Goal: Information Seeking & Learning: Check status

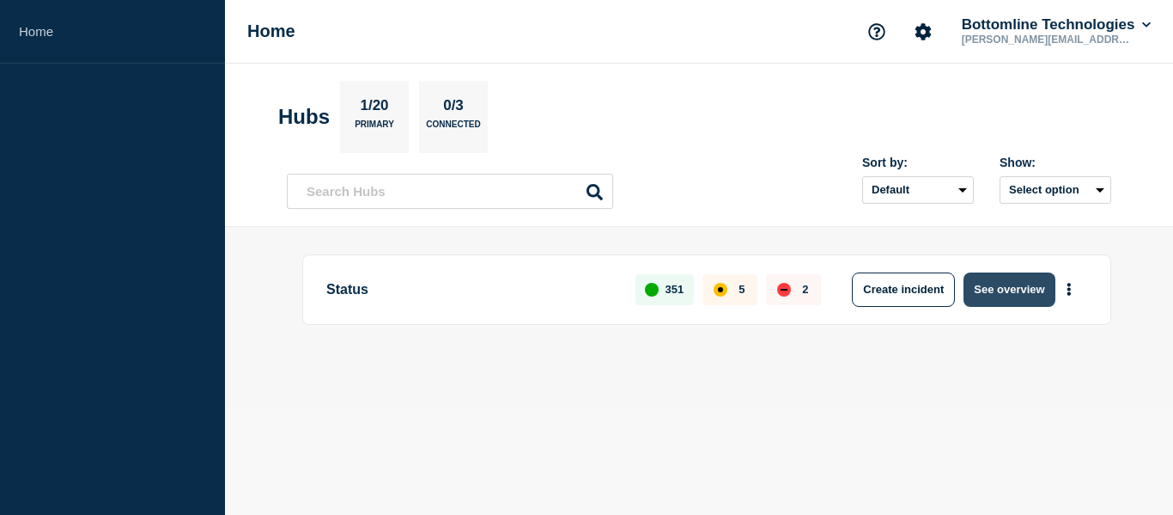
click at [1042, 289] on button "See overview" at bounding box center [1009, 289] width 91 height 34
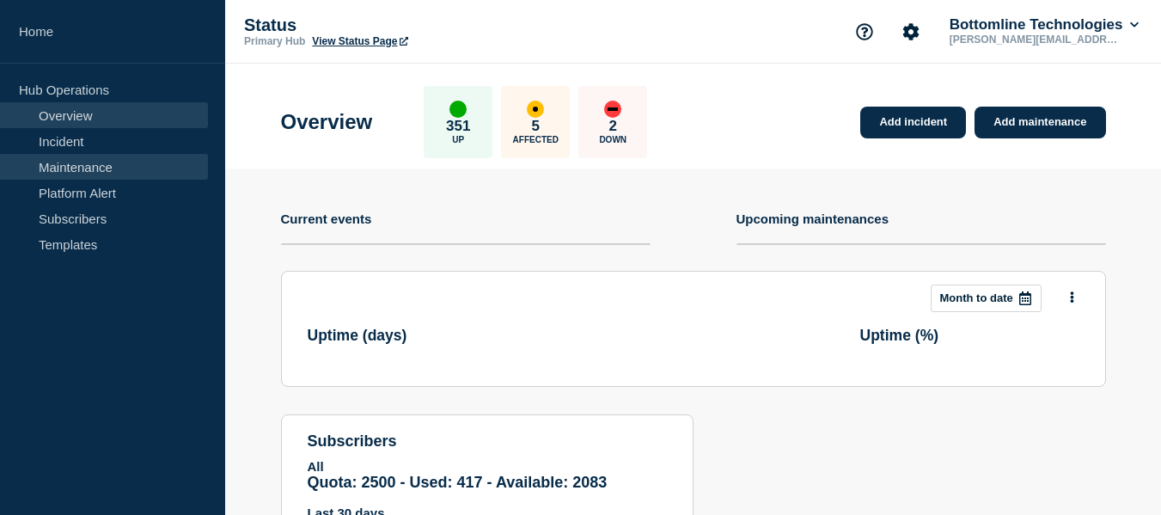
click at [81, 160] on link "Maintenance" at bounding box center [104, 167] width 208 height 26
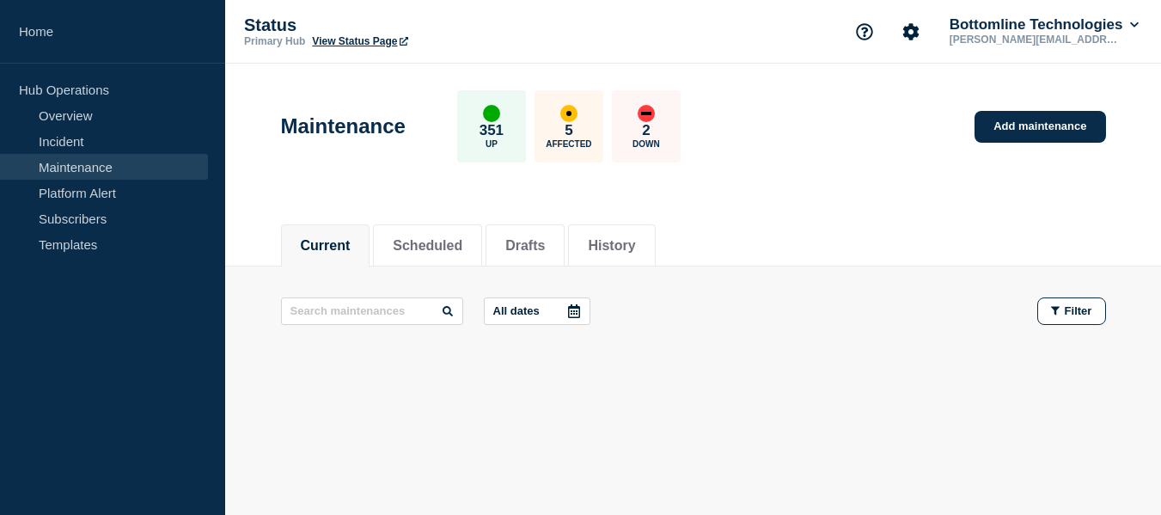
scroll to position [10, 0]
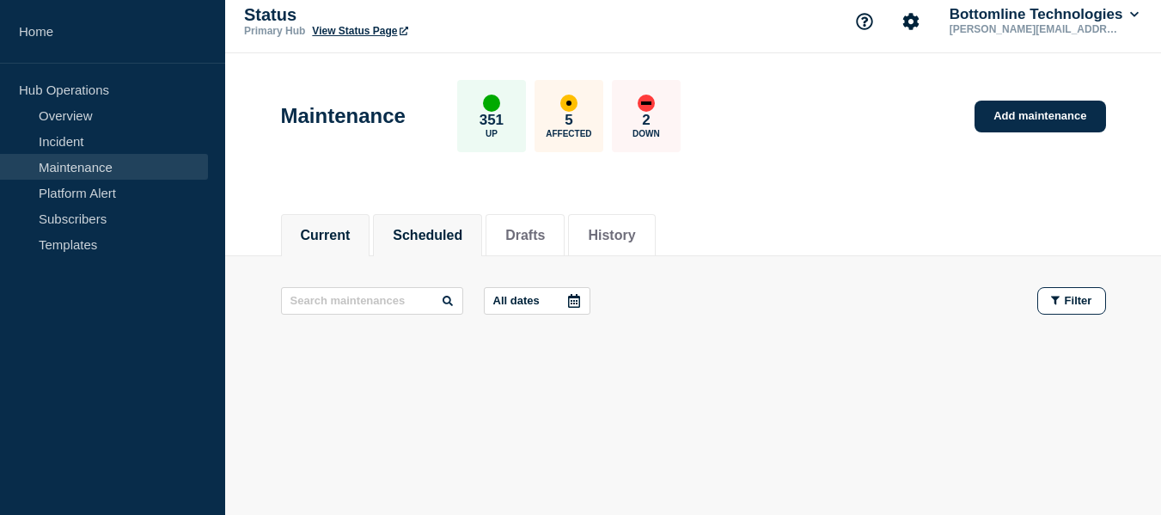
click at [424, 239] on button "Scheduled" at bounding box center [428, 235] width 70 height 15
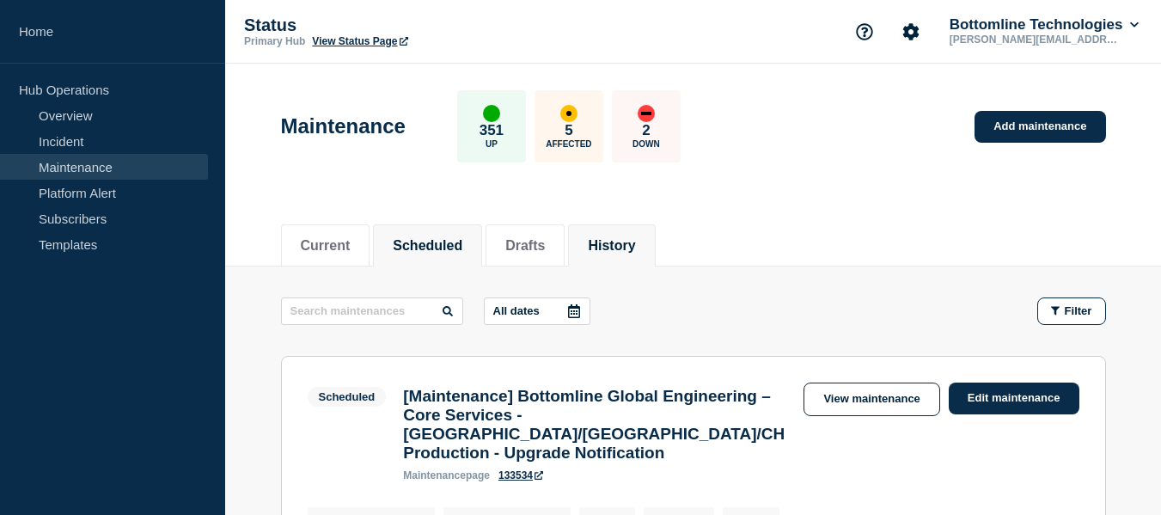
click at [635, 243] on button "History" at bounding box center [611, 245] width 47 height 15
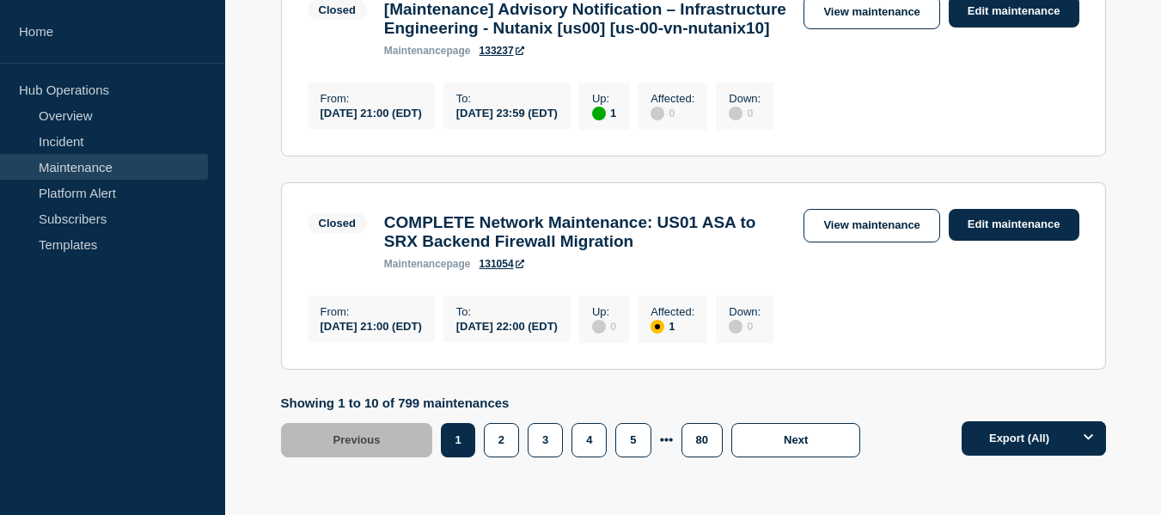
scroll to position [2405, 0]
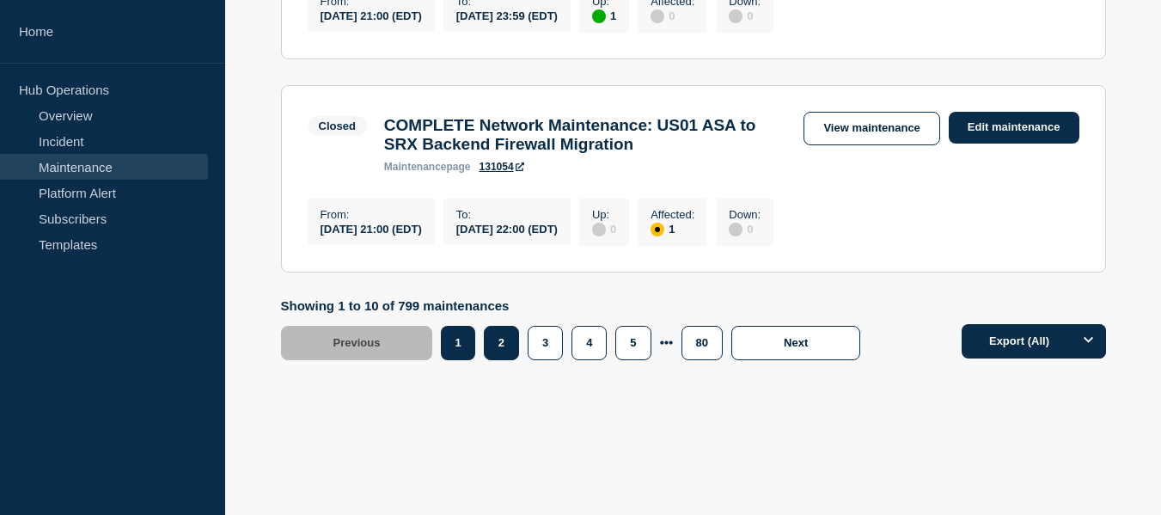
click at [509, 360] on button "2" at bounding box center [501, 343] width 35 height 34
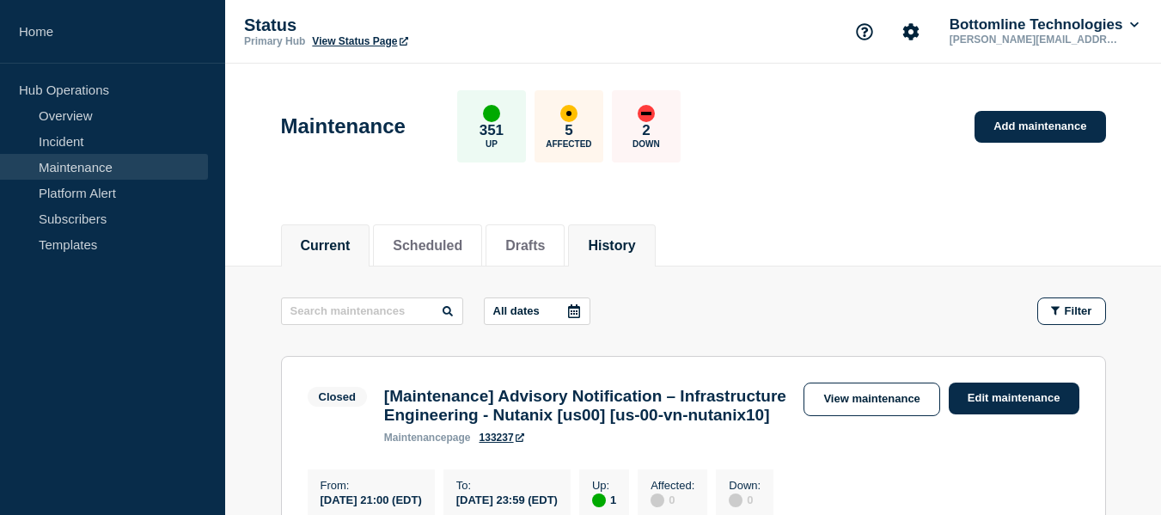
click at [340, 249] on button "Current" at bounding box center [326, 245] width 50 height 15
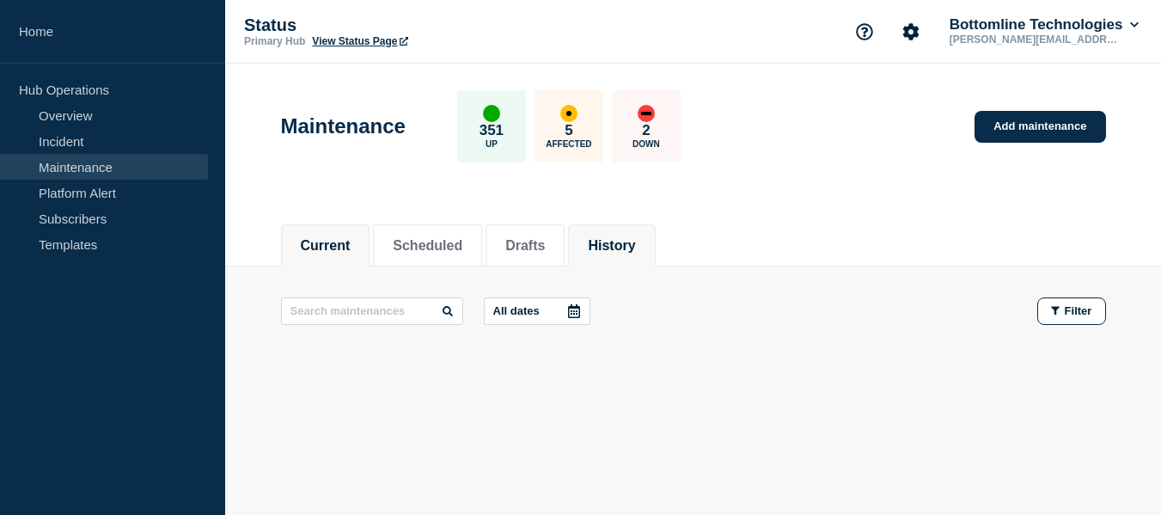
click at [619, 244] on button "History" at bounding box center [611, 245] width 47 height 15
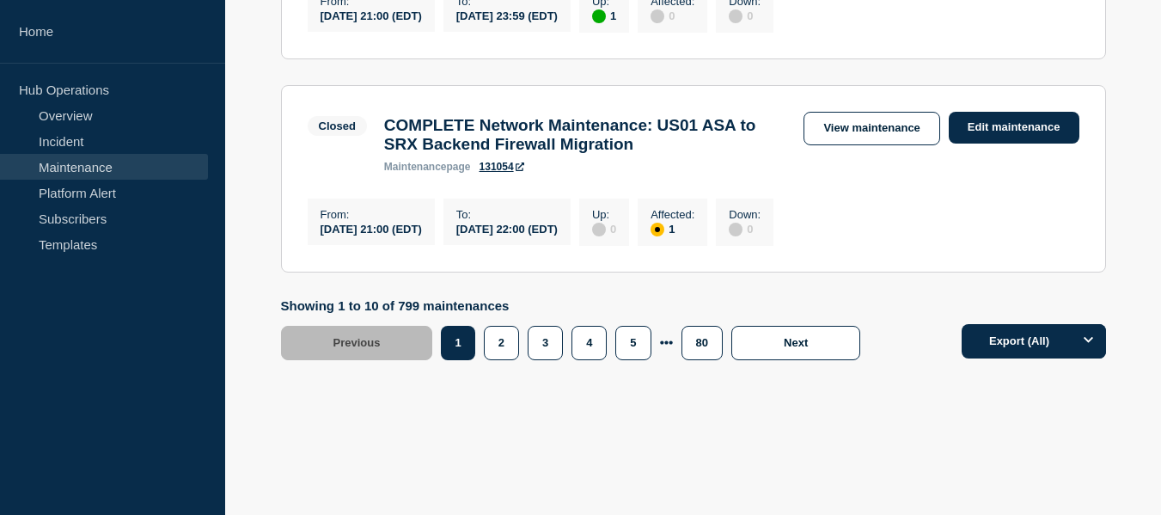
scroll to position [2523, 0]
click at [509, 345] on button "2" at bounding box center [501, 343] width 35 height 34
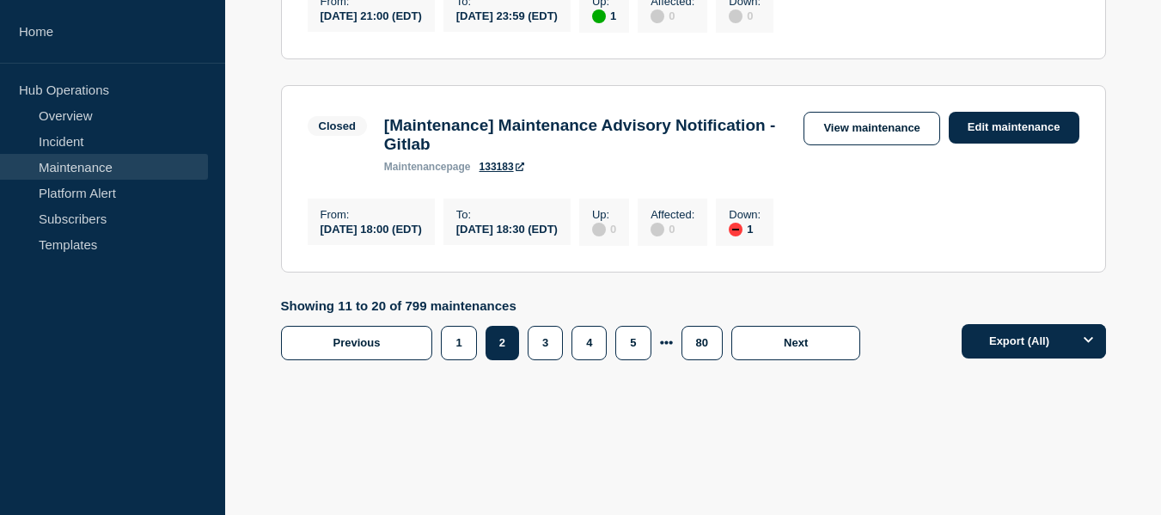
scroll to position [2500, 0]
click at [539, 350] on button "3" at bounding box center [544, 343] width 35 height 34
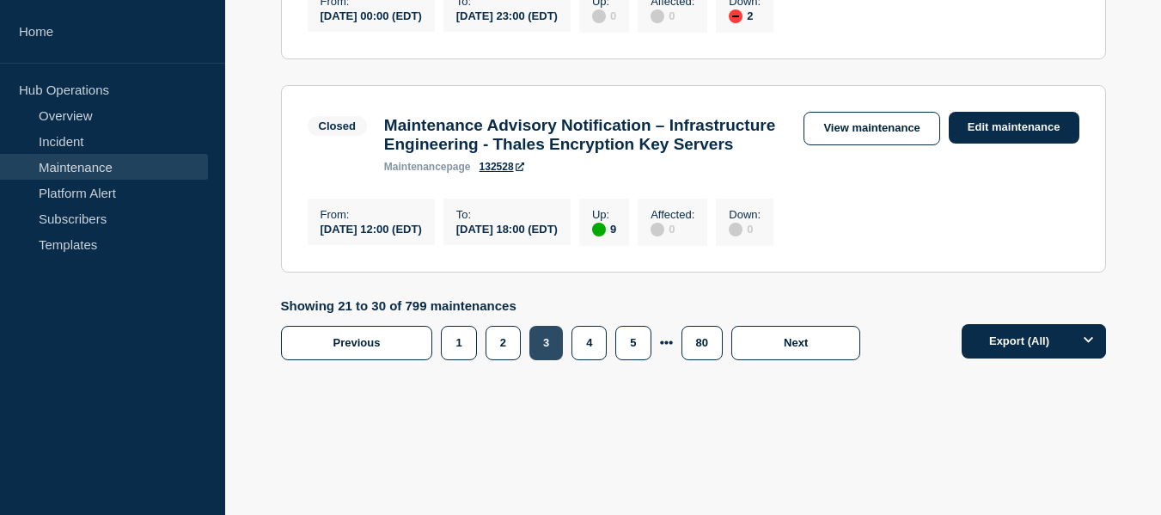
scroll to position [2430, 0]
click at [539, 348] on button "3" at bounding box center [546, 343] width 34 height 34
click at [576, 356] on button "4" at bounding box center [588, 343] width 35 height 34
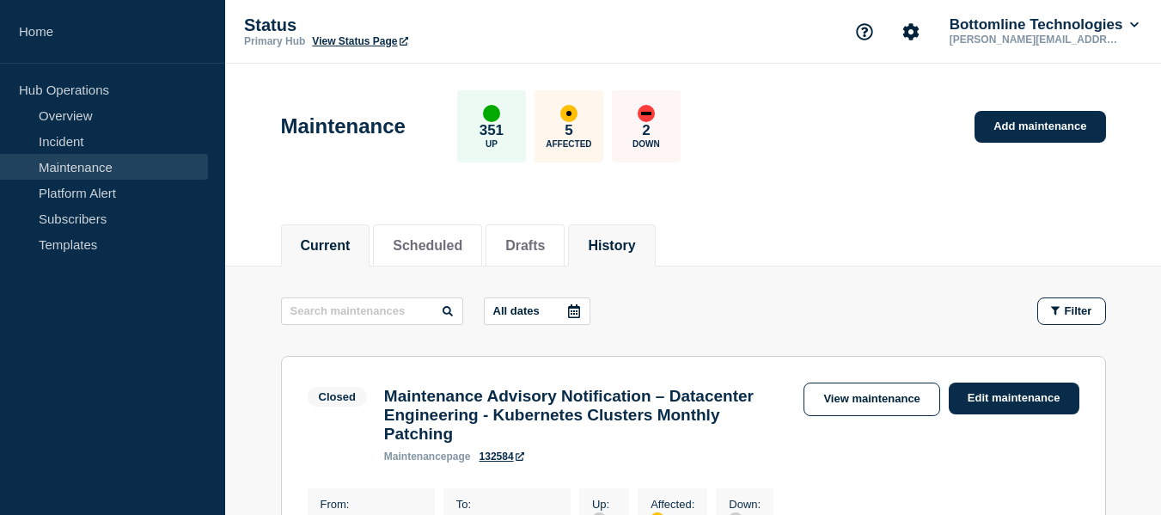
click at [348, 242] on button "Current" at bounding box center [326, 245] width 50 height 15
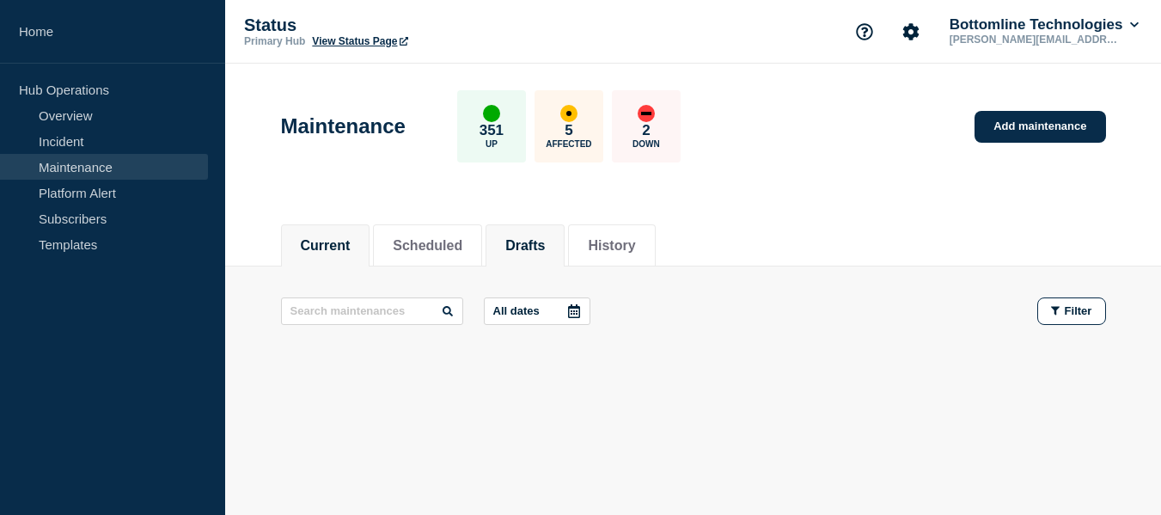
click at [539, 242] on button "Drafts" at bounding box center [525, 245] width 40 height 15
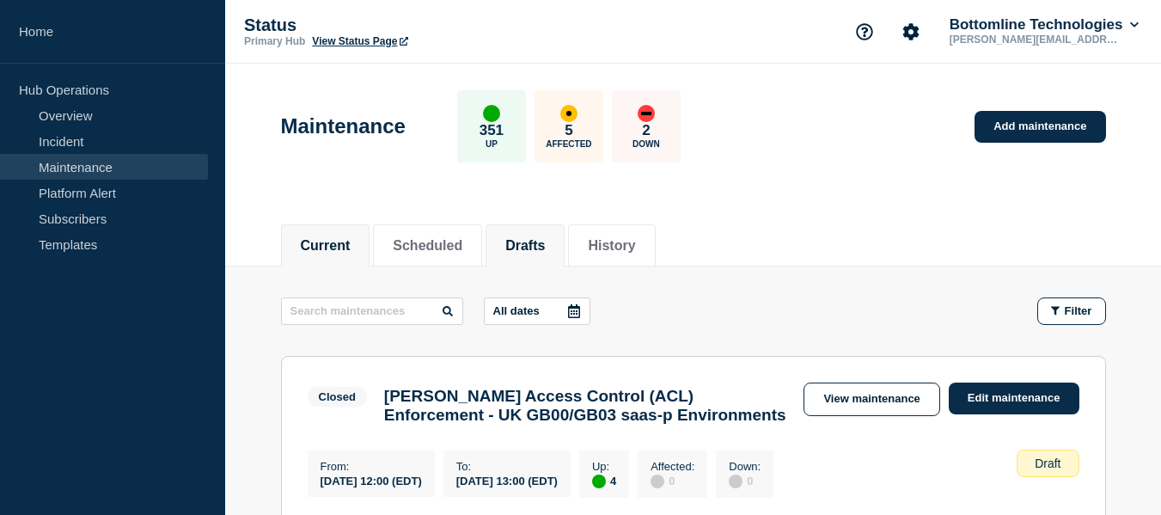
click at [350, 240] on button "Current" at bounding box center [326, 245] width 50 height 15
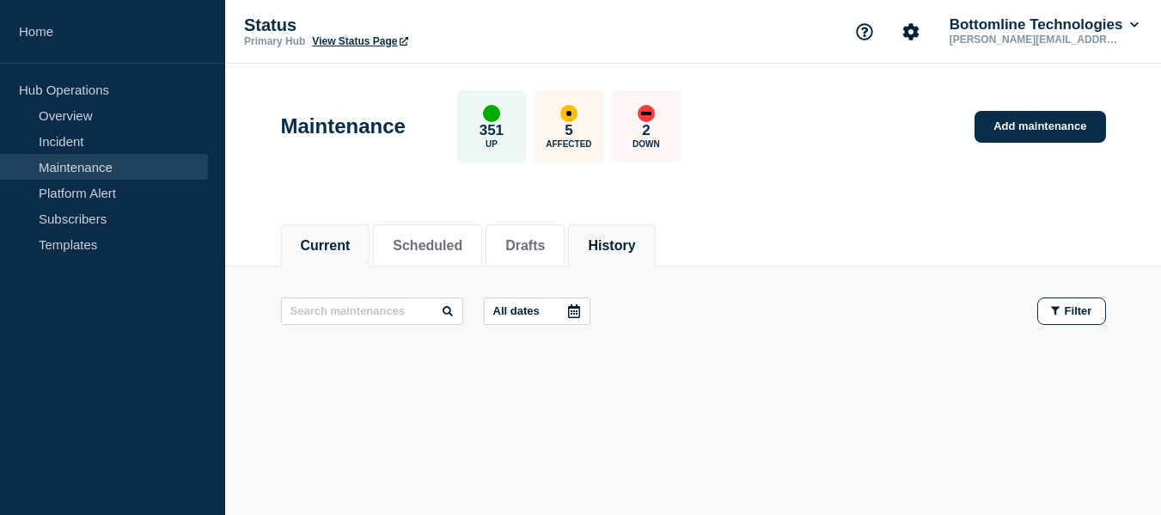
click at [623, 238] on button "History" at bounding box center [611, 245] width 47 height 15
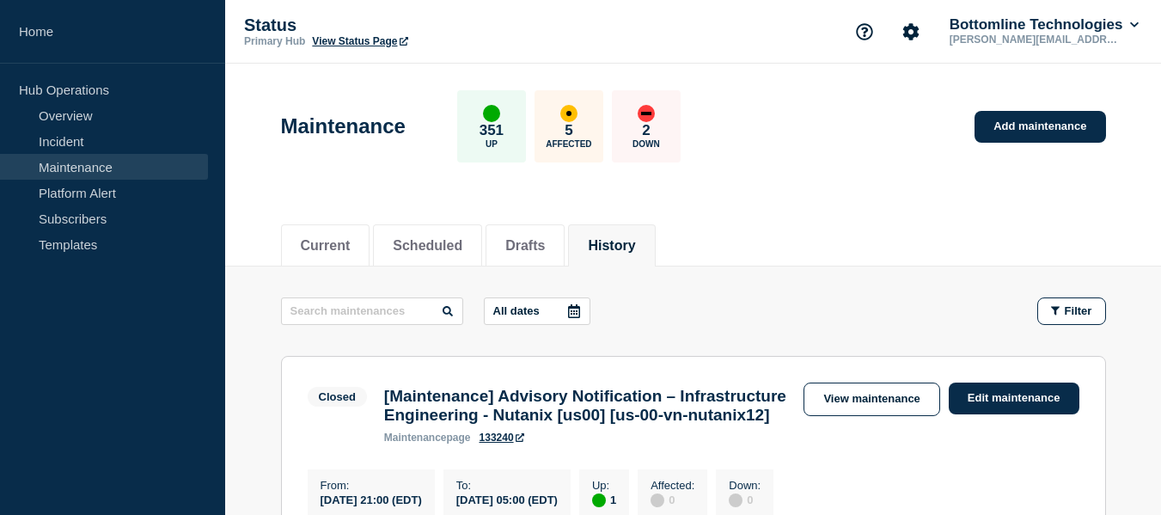
scroll to position [172, 0]
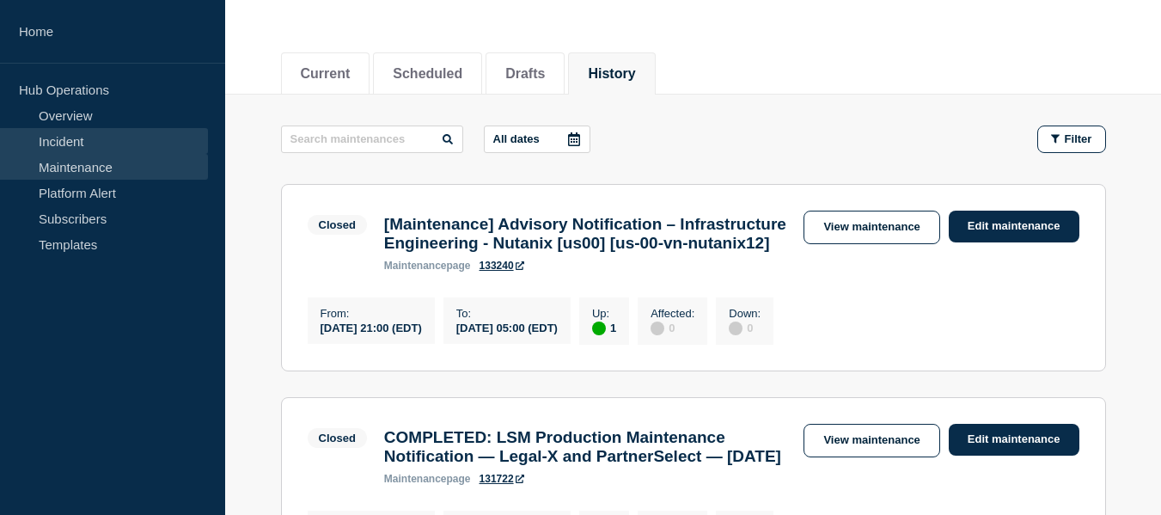
click at [92, 142] on link "Incident" at bounding box center [104, 141] width 208 height 26
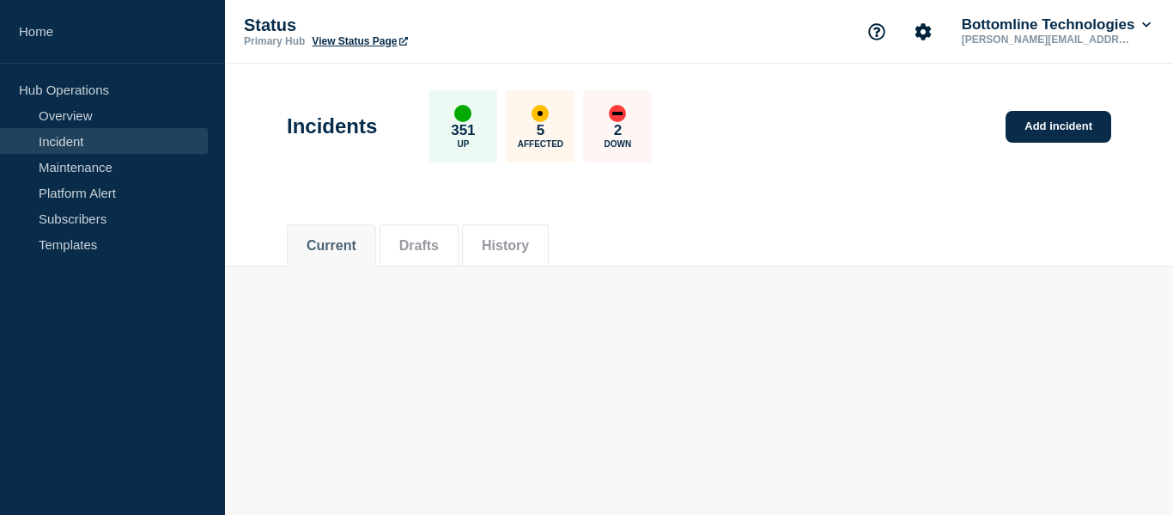
click at [522, 248] on button "History" at bounding box center [505, 245] width 47 height 15
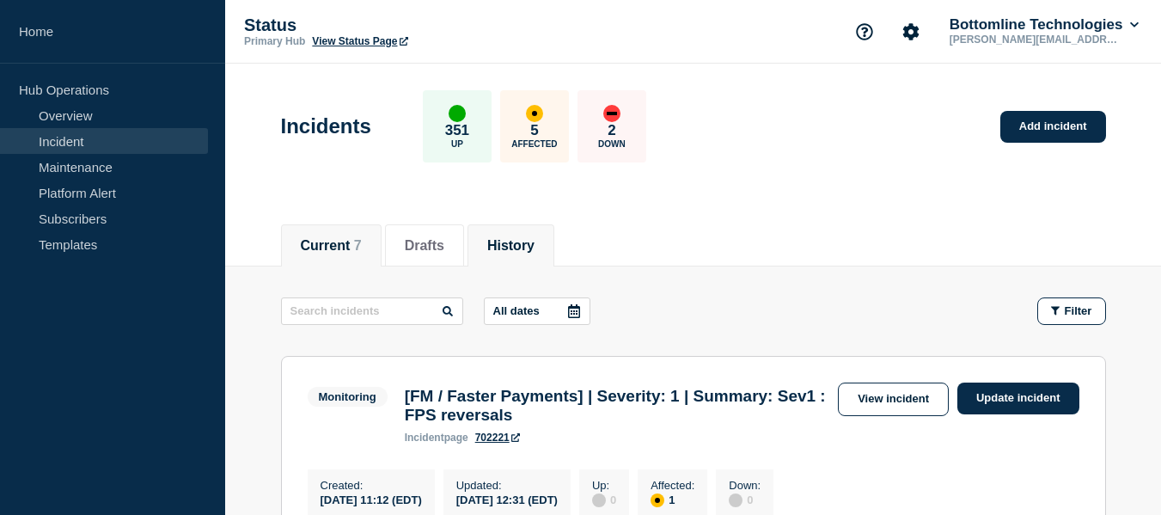
click at [534, 250] on button "History" at bounding box center [510, 245] width 47 height 15
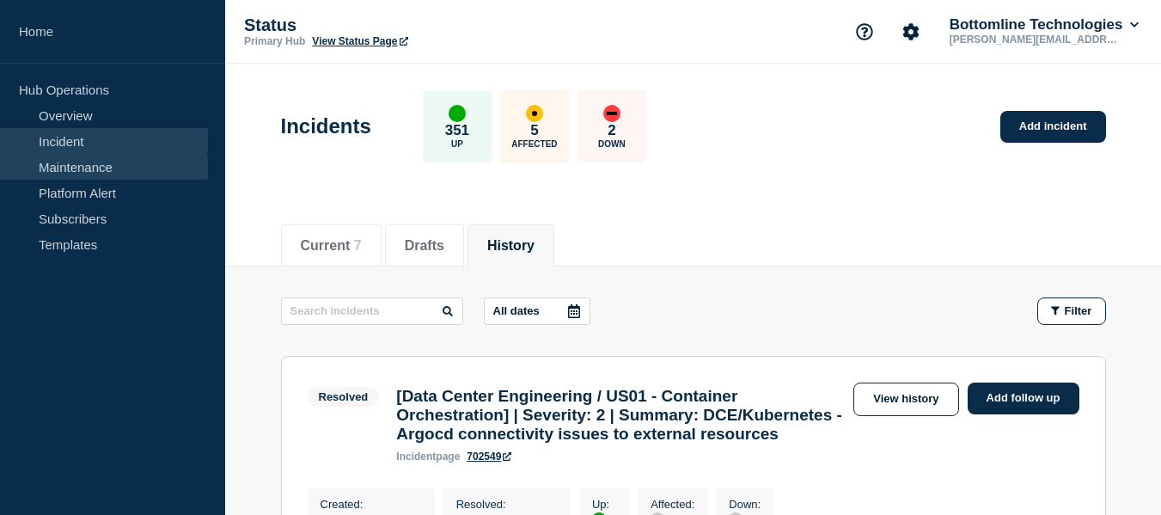
click at [101, 170] on link "Maintenance" at bounding box center [104, 167] width 208 height 26
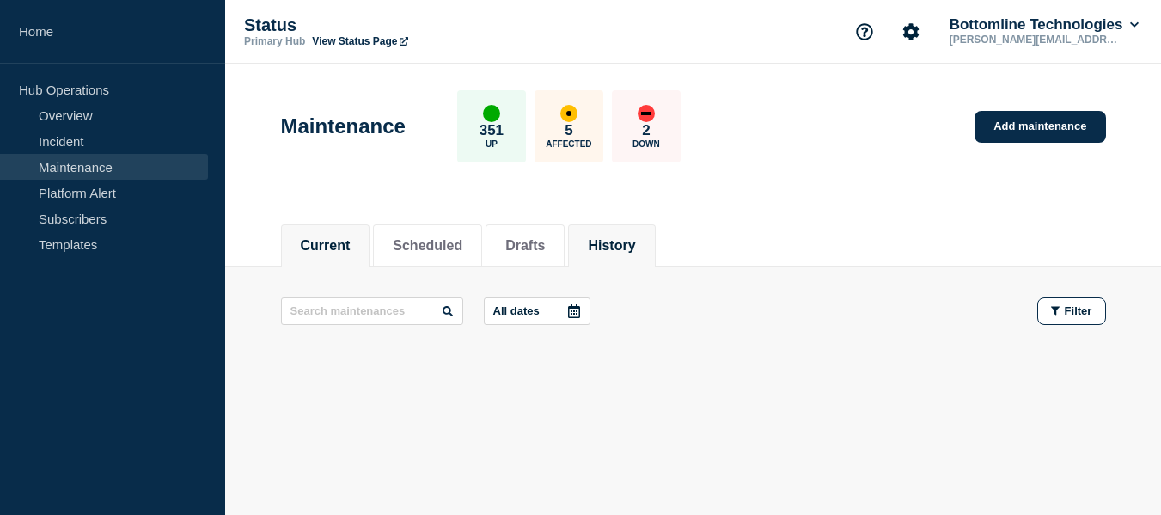
click at [633, 245] on button "History" at bounding box center [611, 245] width 47 height 15
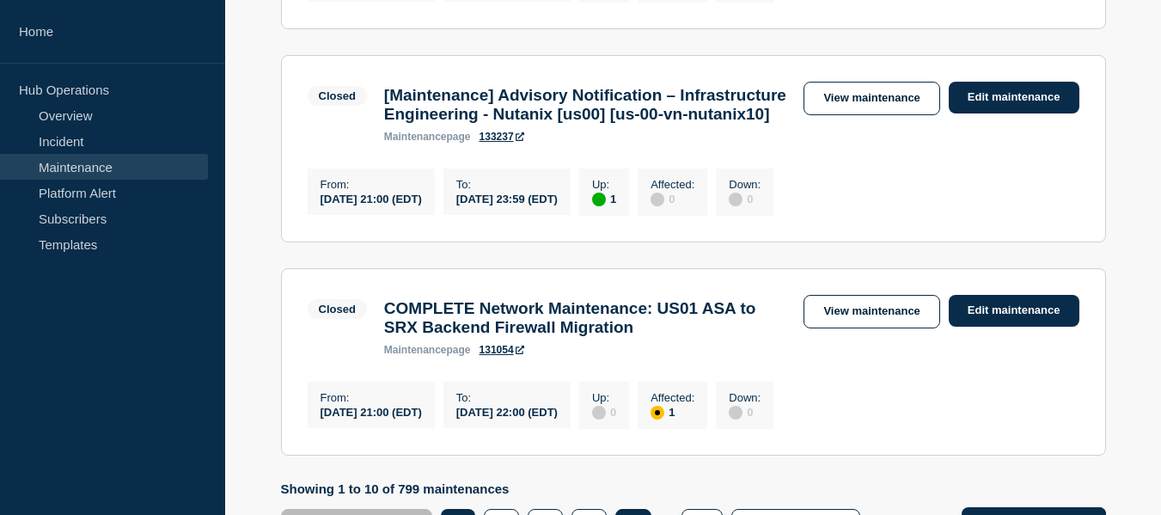
scroll to position [2523, 0]
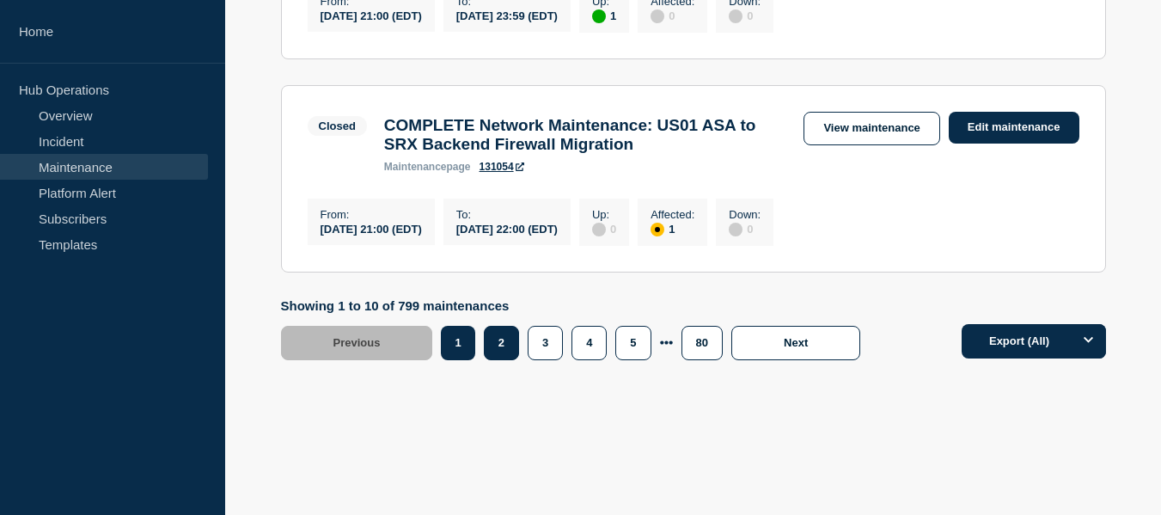
click at [513, 349] on button "2" at bounding box center [501, 343] width 35 height 34
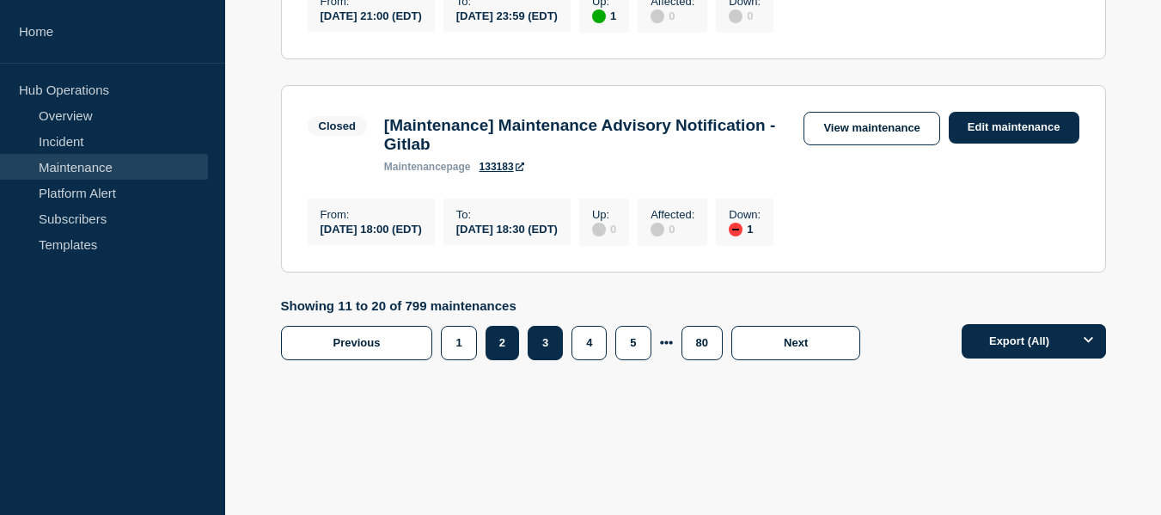
click at [552, 341] on button "3" at bounding box center [544, 343] width 35 height 34
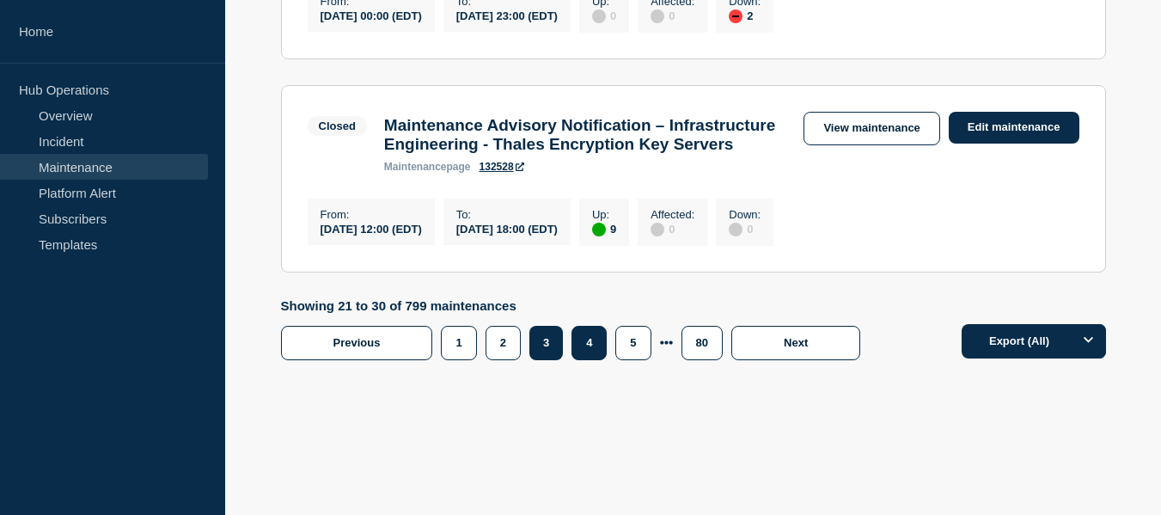
click at [579, 329] on button "4" at bounding box center [588, 343] width 35 height 34
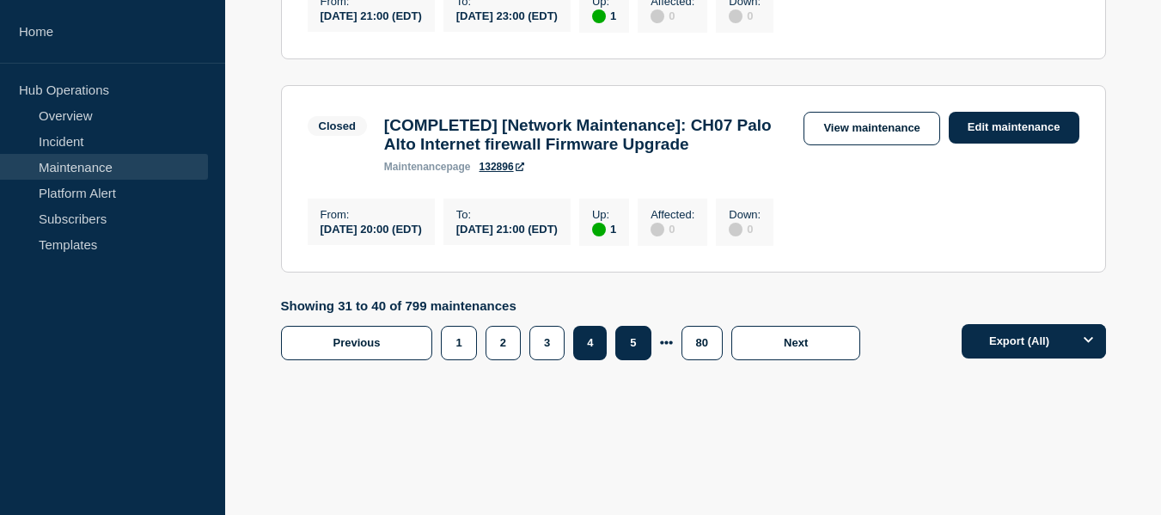
click at [643, 360] on button "5" at bounding box center [632, 343] width 35 height 34
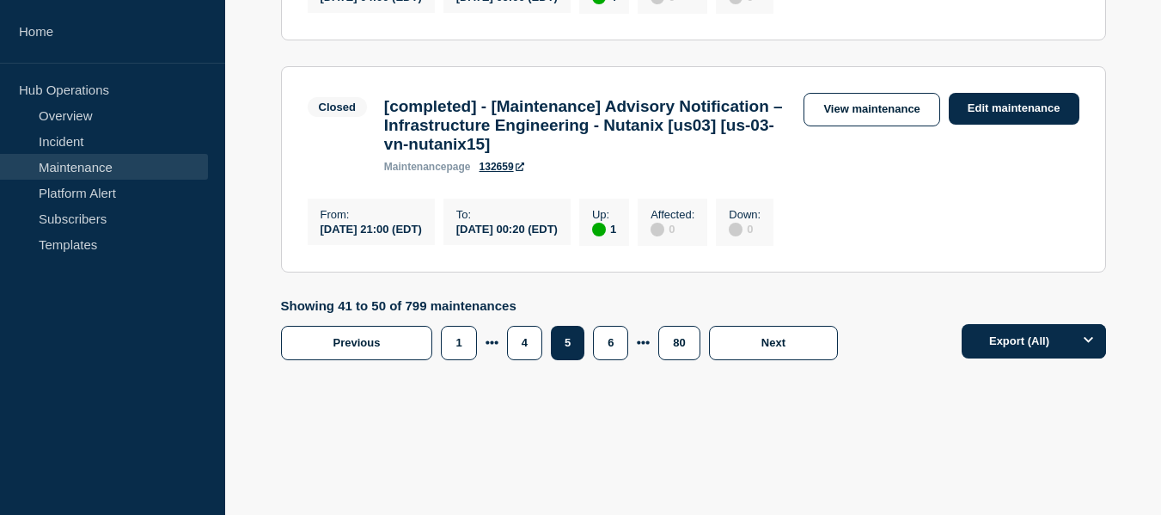
scroll to position [2148, 0]
